Goal: Information Seeking & Learning: Check status

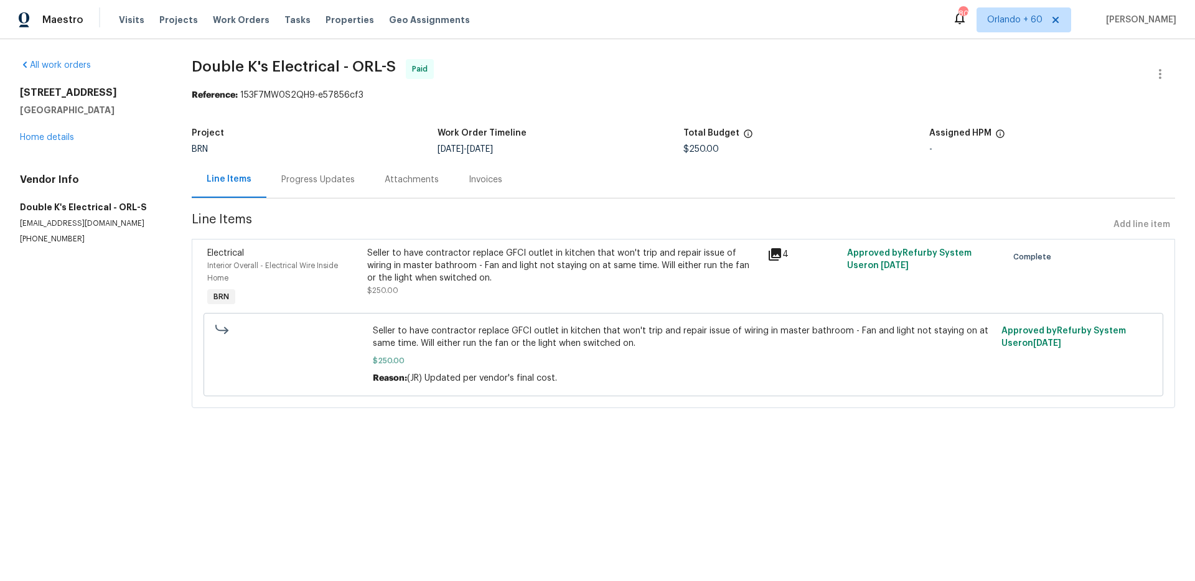
click at [312, 183] on div "Progress Updates" at bounding box center [317, 180] width 73 height 12
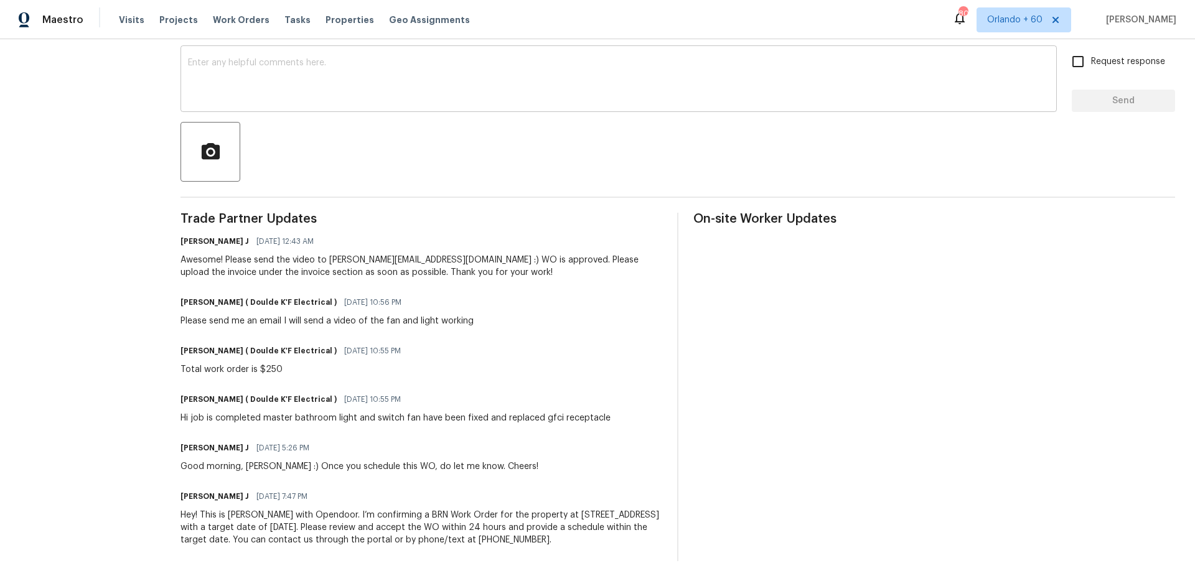
scroll to position [219, 0]
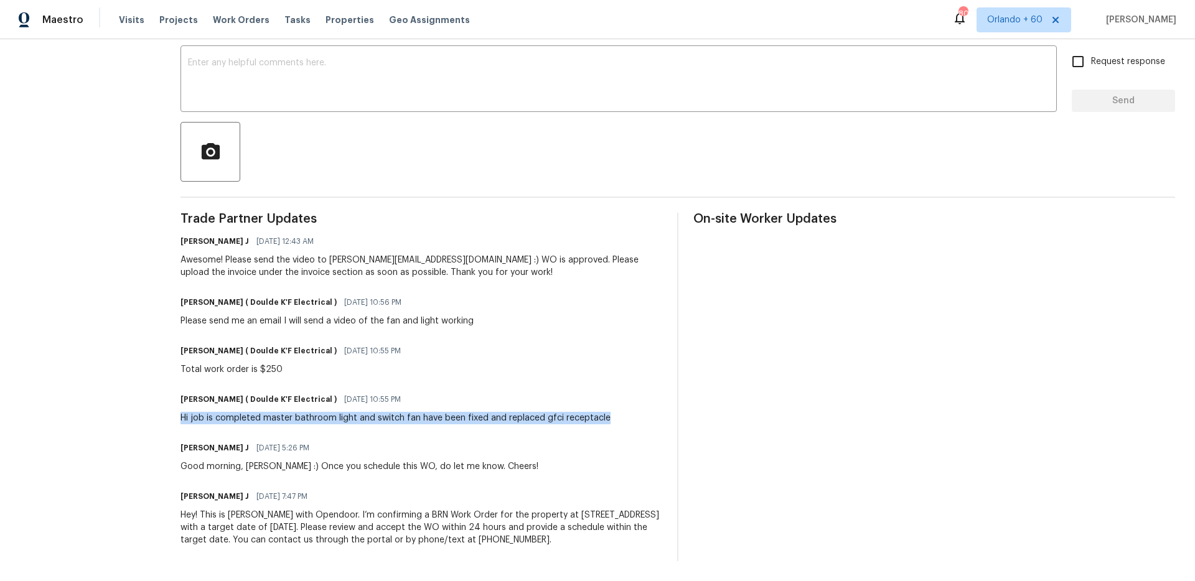
drag, startPoint x: 167, startPoint y: 407, endPoint x: 652, endPoint y: 405, distance: 484.9
click at [652, 405] on div "All work orders [STREET_ADDRESS] Home details Vendor Info Double K's Electrical…" at bounding box center [597, 205] width 1195 height 752
copy div "Hi job is completed master bathroom light and switch fan have been fixed and re…"
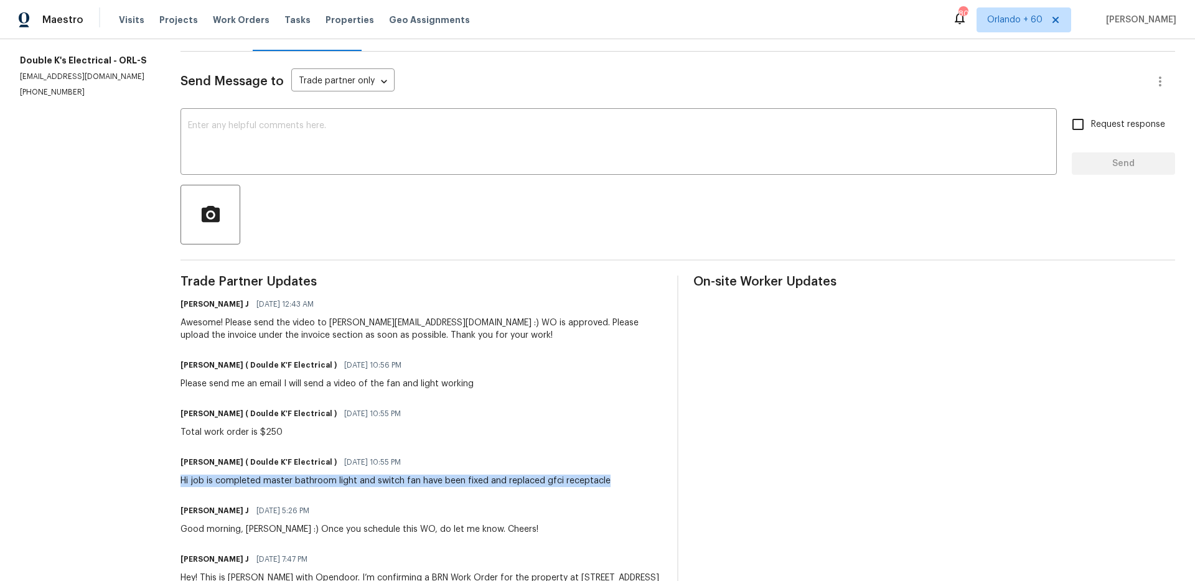
scroll to position [0, 0]
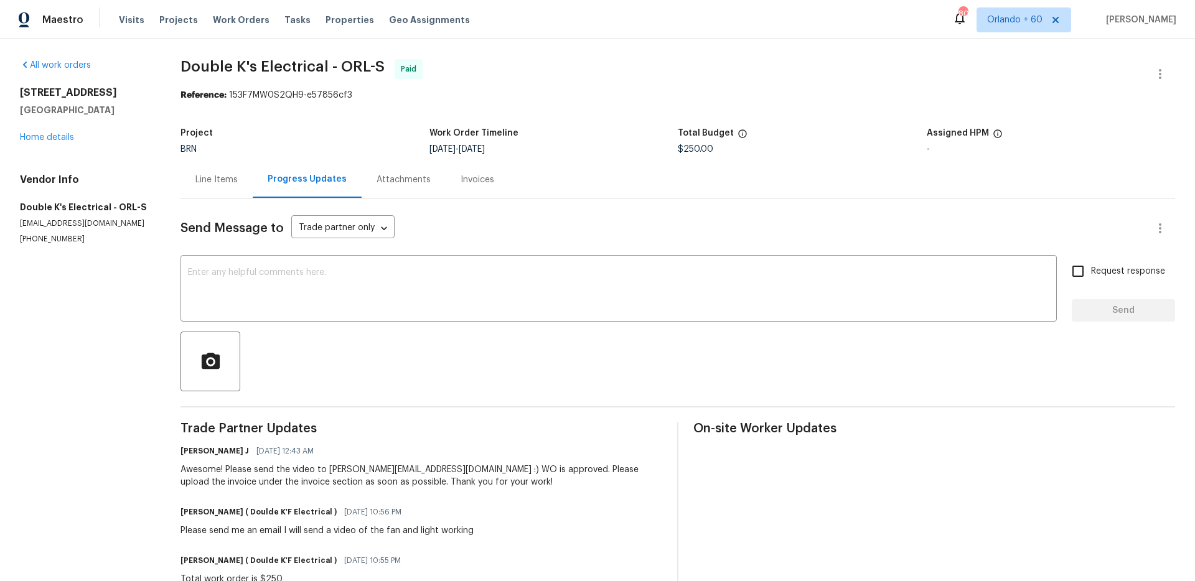
click at [591, 27] on div "Maestro Visits Projects Work Orders Tasks Properties Geo Assignments 807 [GEOGR…" at bounding box center [597, 19] width 1195 height 39
click at [359, 227] on body "Maestro Visits Projects Work Orders Tasks Properties Geo Assignments 807 [GEOGR…" at bounding box center [597, 290] width 1195 height 581
click at [547, 210] on div at bounding box center [597, 290] width 1195 height 581
click at [341, 228] on body "Maestro Visits Projects Work Orders Tasks Properties Geo Assignments 807 [GEOGR…" at bounding box center [597, 290] width 1195 height 581
click at [526, 206] on div at bounding box center [597, 290] width 1195 height 581
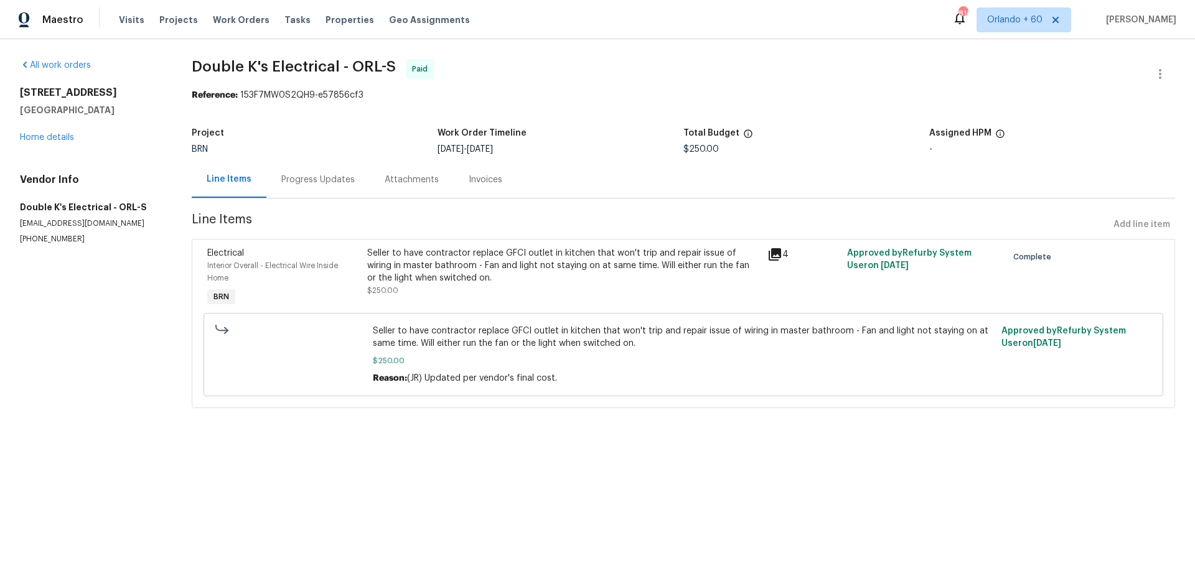
click at [305, 189] on div "Progress Updates" at bounding box center [317, 179] width 103 height 37
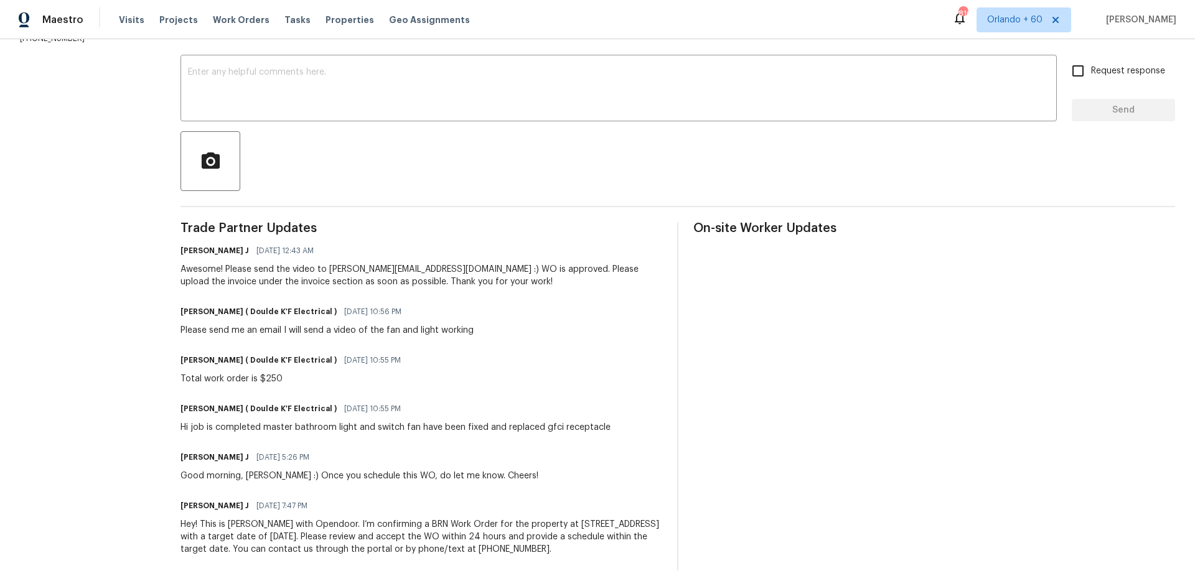
scroll to position [195, 0]
